Goal: Task Accomplishment & Management: Manage account settings

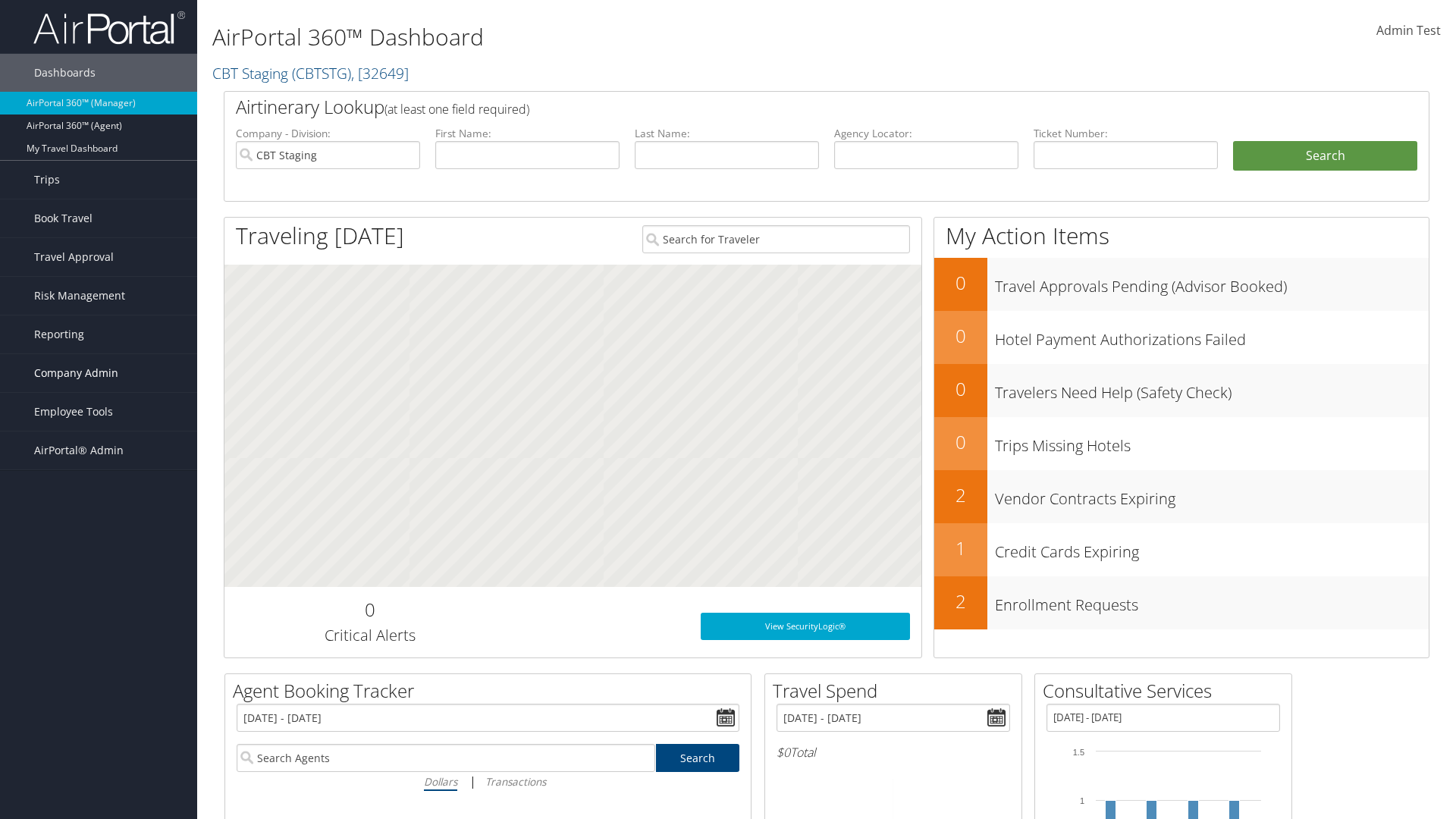
click at [98, 373] on span "Company Admin" at bounding box center [76, 372] width 84 height 38
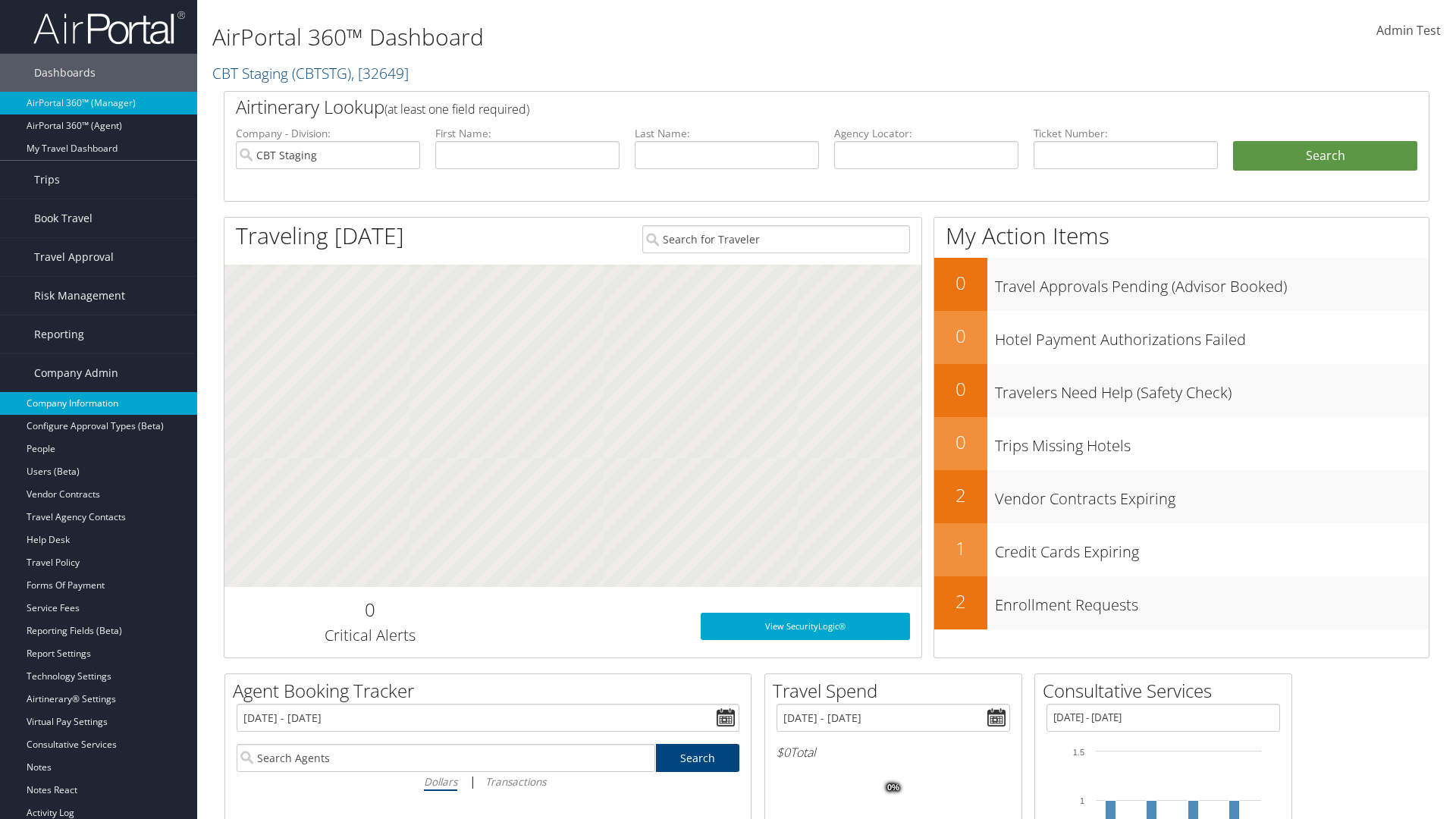
click at [98, 403] on link "Company Information" at bounding box center [98, 403] width 197 height 22
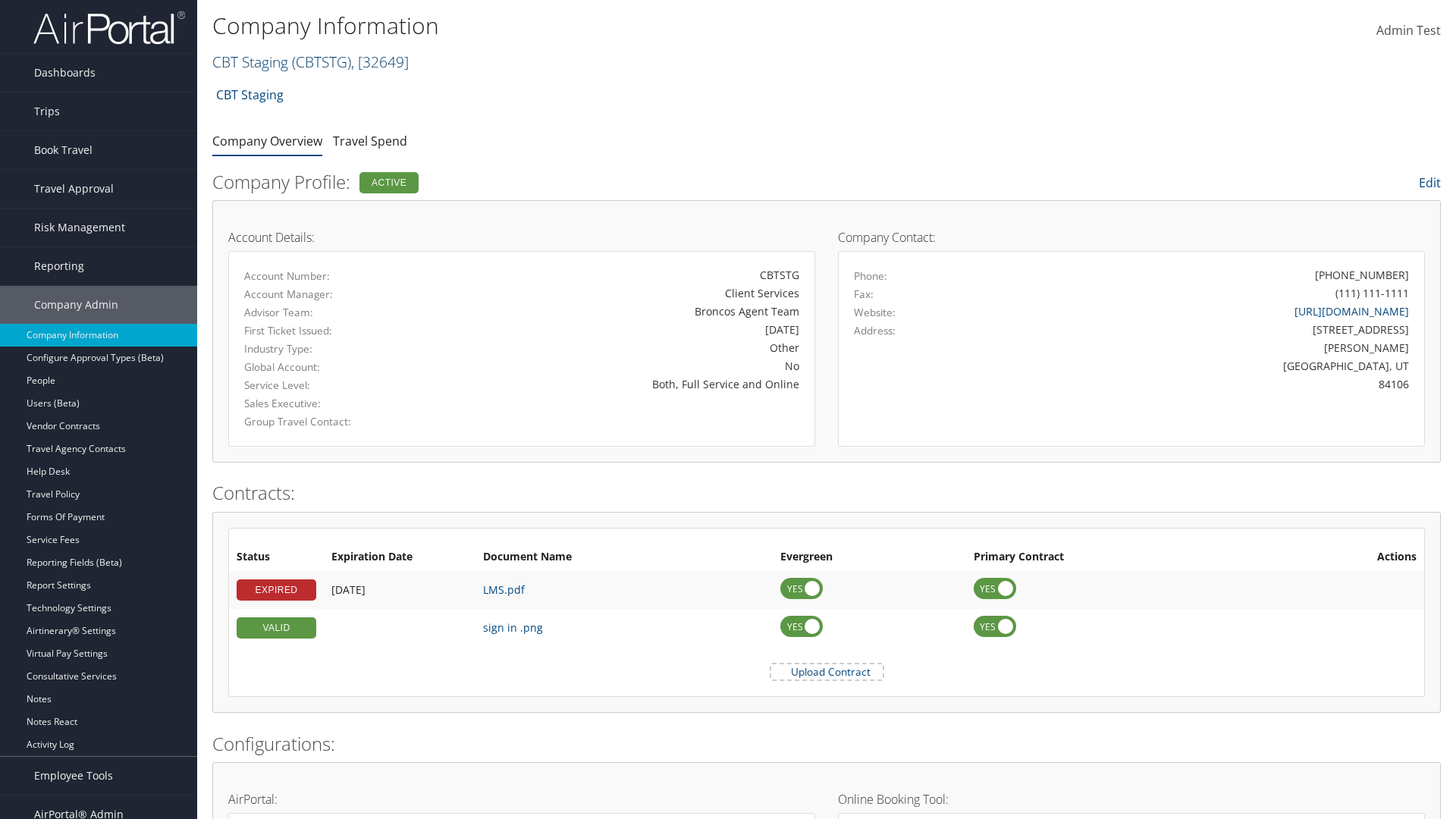
click at [250, 61] on link "CBT Staging ( CBTSTG ) , [ 32649 ]" at bounding box center [311, 62] width 196 height 21
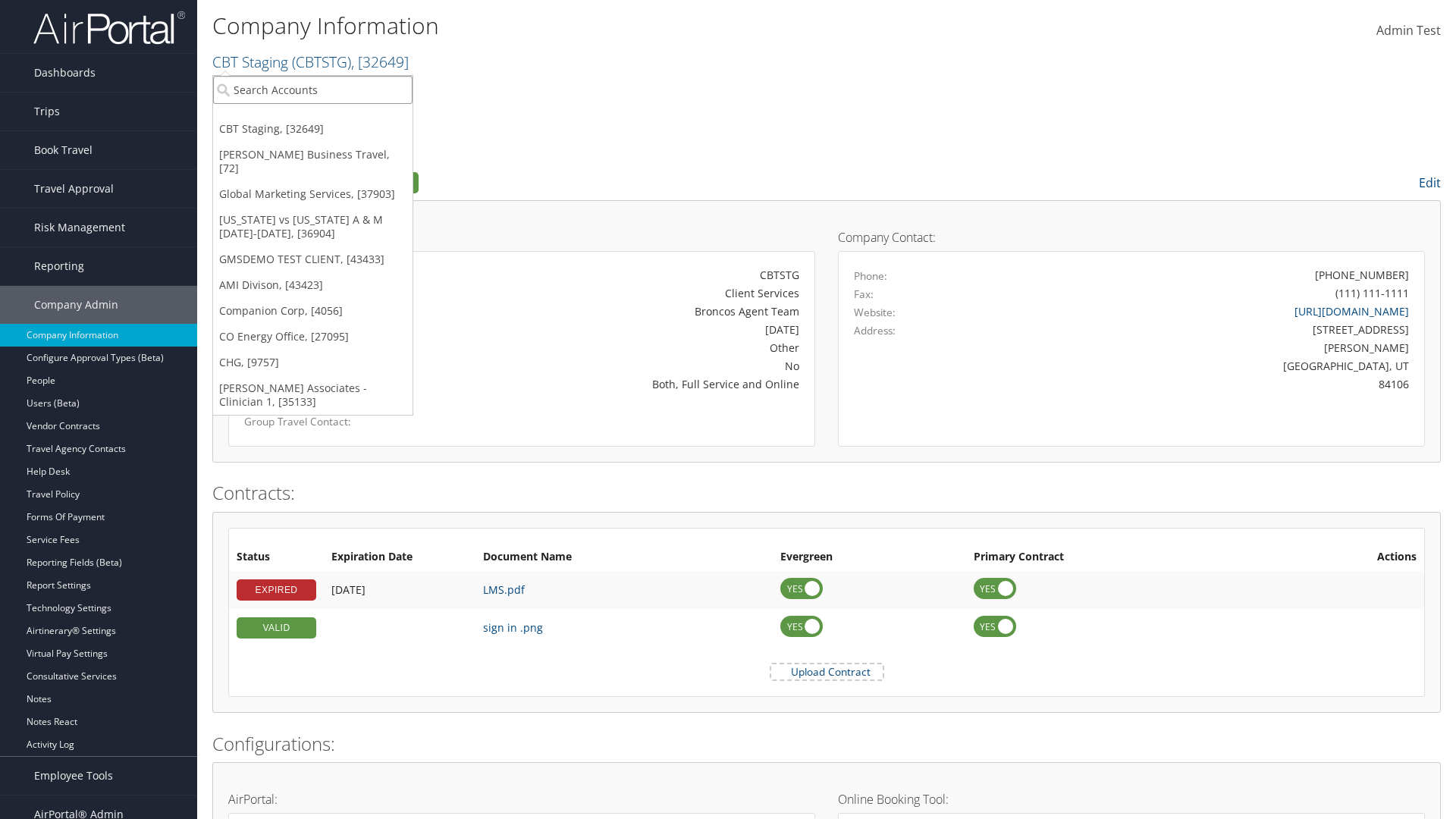
click at [312, 89] on input "search" at bounding box center [313, 89] width 200 height 28
type input "Co Energy Office"
click at [312, 117] on div "CO Energy Office (CO1003), [27095]" at bounding box center [312, 117] width 216 height 14
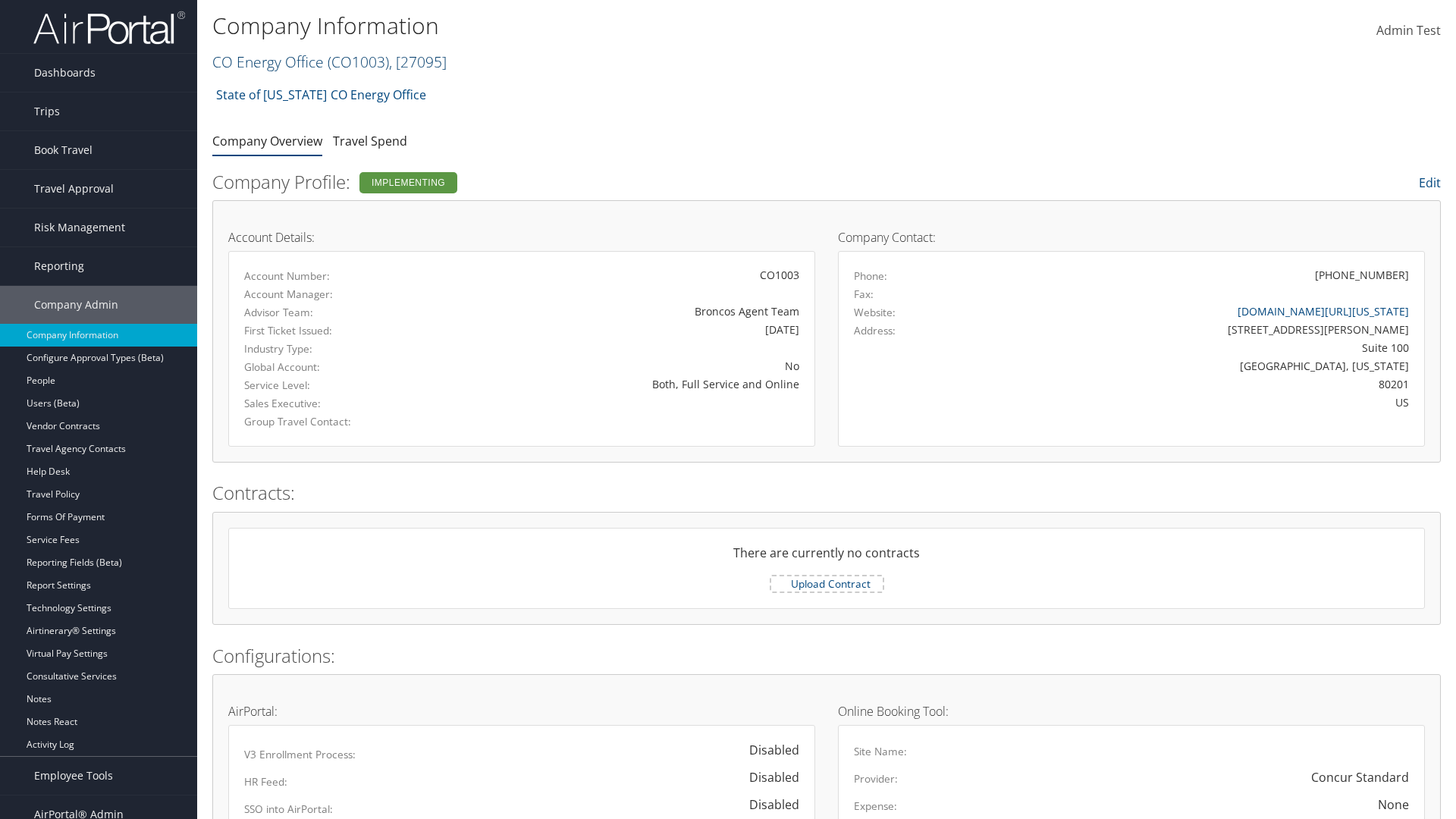
click at [267, 61] on link "CO Energy Office ( CO1003 ) , [ 27095 ]" at bounding box center [329, 62] width 234 height 21
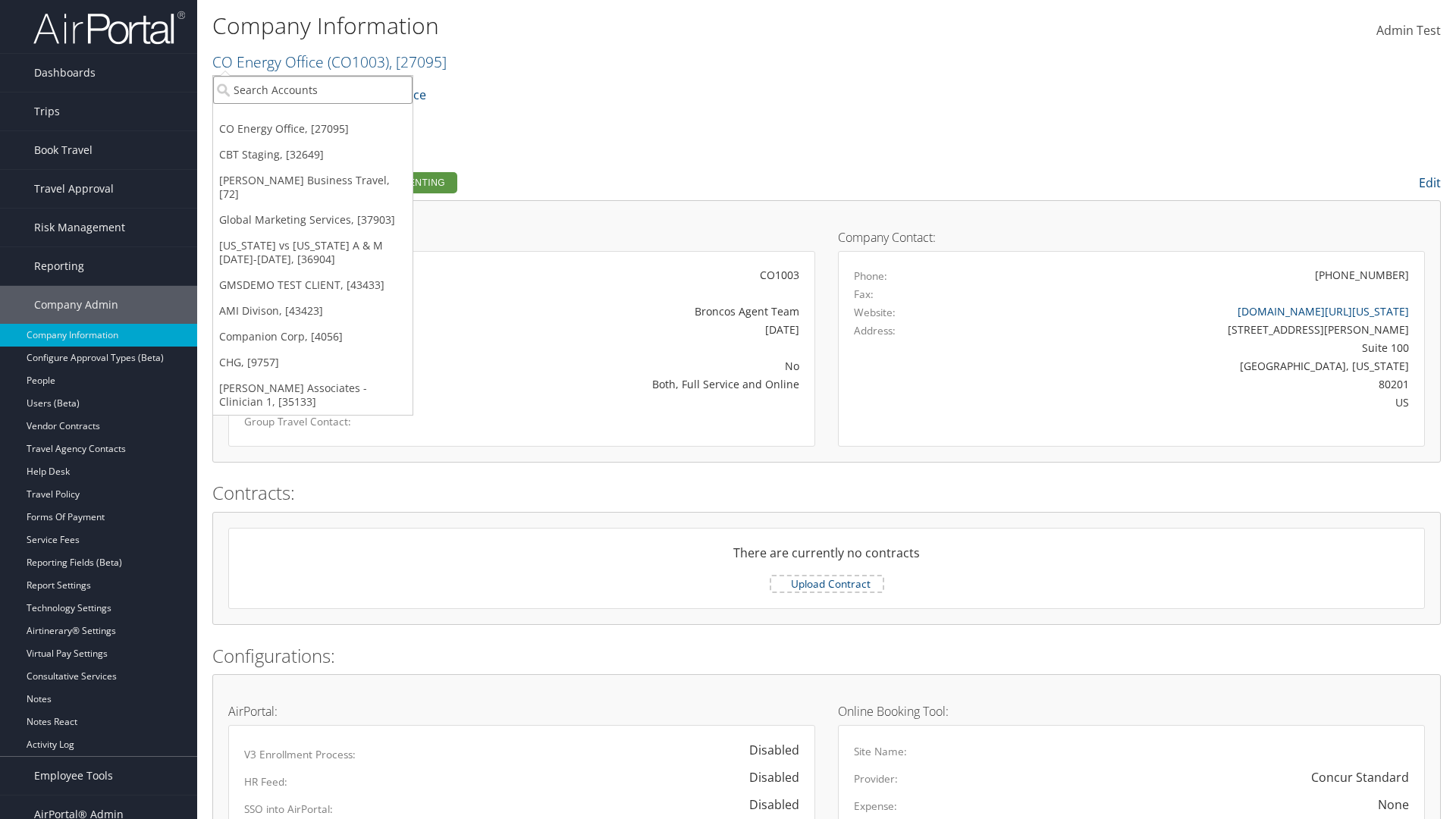
click at [312, 89] on input "search" at bounding box center [313, 89] width 200 height 28
type input "Companion Corp"
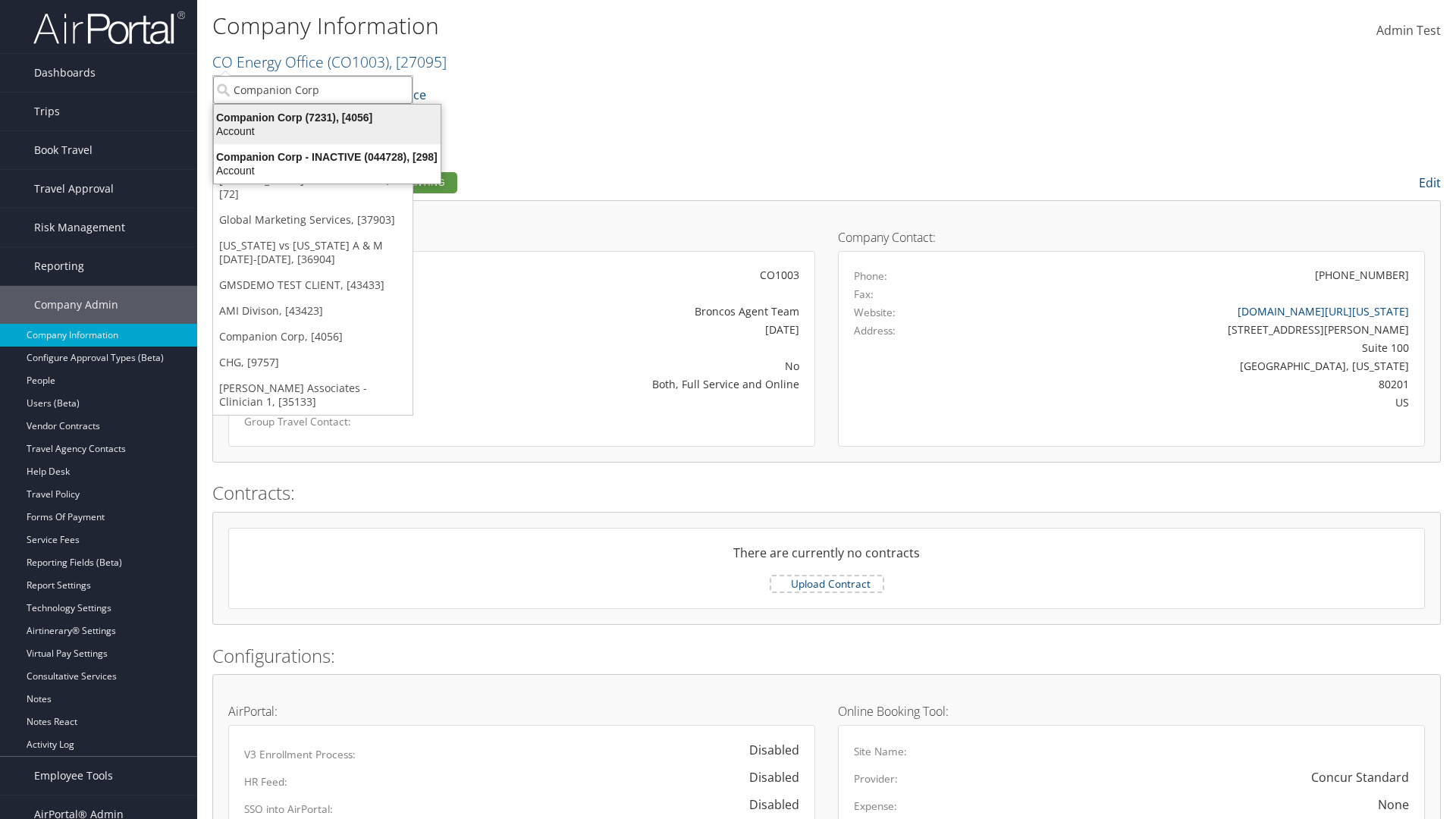
click at [327, 117] on div "Companion Corp (7231), [4056]" at bounding box center [327, 117] width 245 height 14
